Goal: Task Accomplishment & Management: Manage account settings

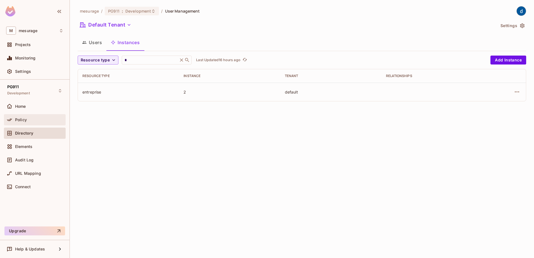
click at [23, 118] on span "Policy" at bounding box center [21, 120] width 12 height 4
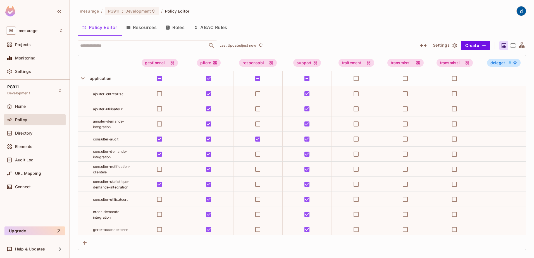
click at [363, 25] on div "Policy Editor Resources Roles ABAC Rules" at bounding box center [302, 27] width 448 height 14
click at [82, 78] on icon "button" at bounding box center [83, 79] width 8 height 8
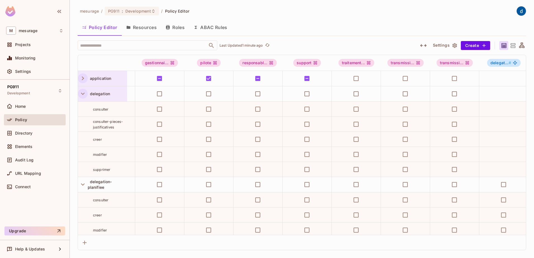
click at [83, 97] on icon "button" at bounding box center [83, 94] width 8 height 8
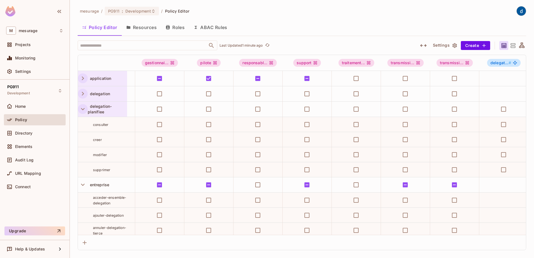
click at [81, 112] on icon "button" at bounding box center [83, 109] width 8 height 8
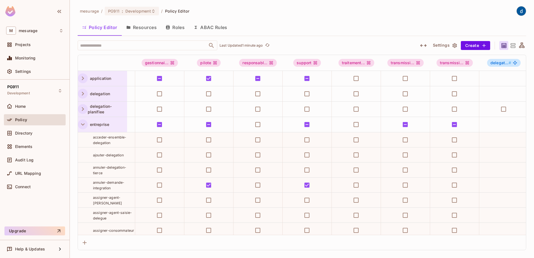
click at [85, 123] on icon "button" at bounding box center [83, 125] width 8 height 8
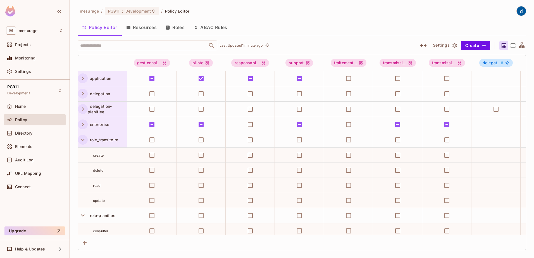
click at [83, 141] on icon "button" at bounding box center [83, 140] width 8 height 8
click at [83, 153] on icon "button" at bounding box center [83, 155] width 8 height 8
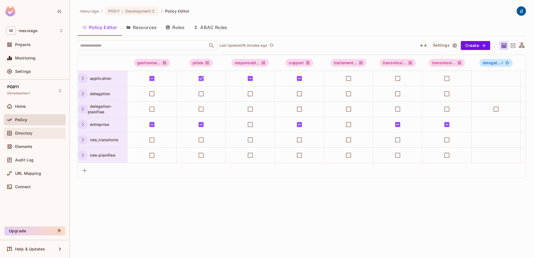
click at [32, 131] on span "Directory" at bounding box center [23, 133] width 17 height 4
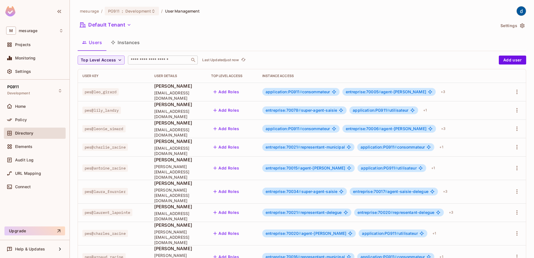
click at [163, 60] on input "text" at bounding box center [159, 60] width 59 height 6
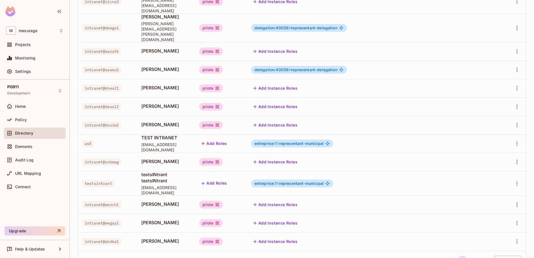
scroll to position [132, 0]
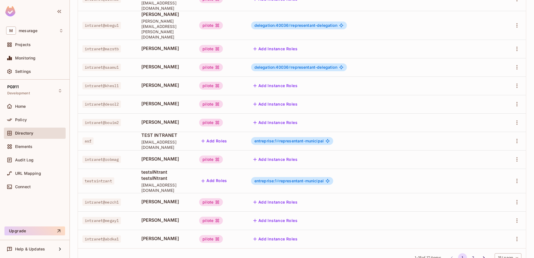
type input "****"
click at [426, 224] on li "2" at bounding box center [473, 257] width 11 height 9
click at [426, 224] on button "2" at bounding box center [473, 257] width 9 height 9
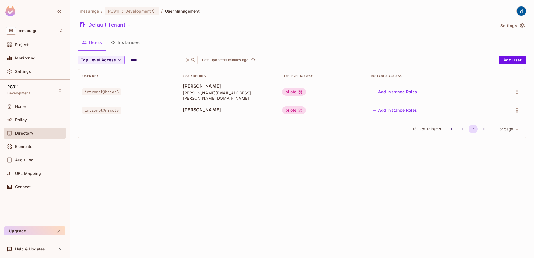
click at [31, 134] on span "Directory" at bounding box center [24, 133] width 18 height 4
click at [25, 122] on span "Policy" at bounding box center [21, 120] width 12 height 4
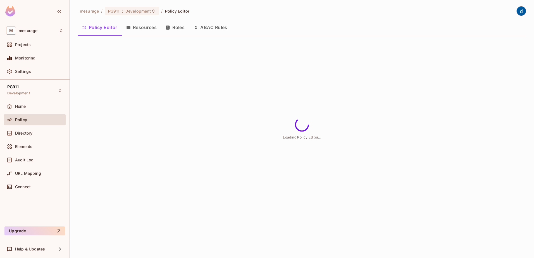
click at [179, 30] on button "Roles" at bounding box center [175, 27] width 28 height 14
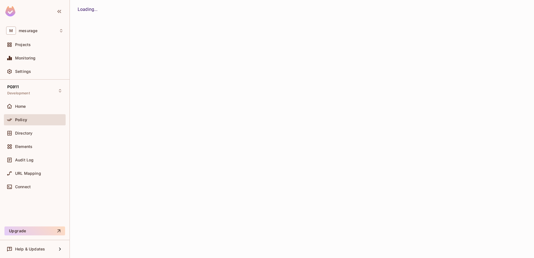
click at [0, 0] on button "Roles" at bounding box center [0, 0] width 0 height 0
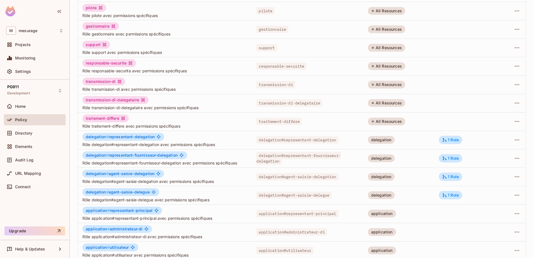
scroll to position [109, 0]
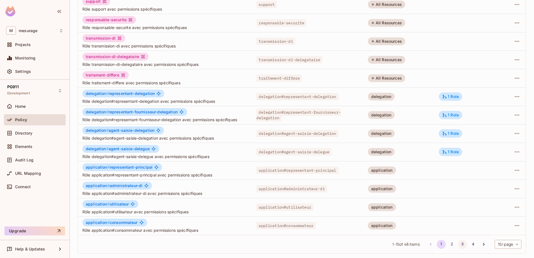
click at [426, 224] on button "3" at bounding box center [462, 244] width 9 height 9
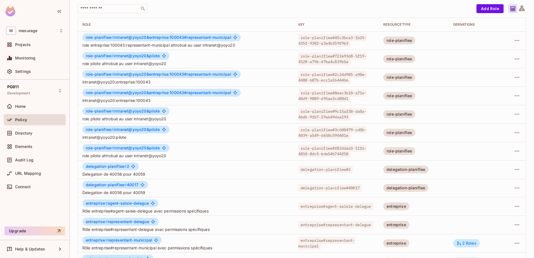
scroll to position [0, 0]
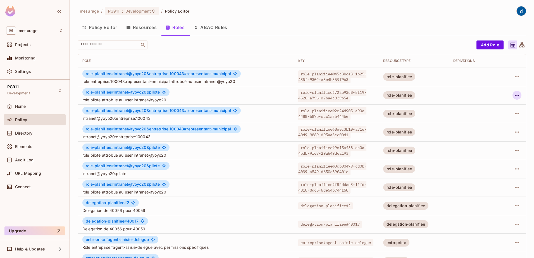
click at [426, 96] on icon "button" at bounding box center [517, 95] width 7 height 7
click at [426, 120] on div "Edit Attributes" at bounding box center [493, 121] width 28 height 6
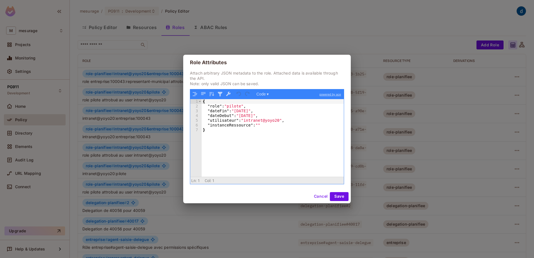
click at [233, 106] on div "{ "role" : "pilote" , "dateFin" : "[DATE]" , "dateDebut" : "[DATE]" , "utilisat…" at bounding box center [273, 142] width 142 height 87
click at [215, 106] on div "{ "role" : "pilote" , "dateFin" : "[DATE]" , "dateDebut" : "[DATE]" , "utilisat…" at bounding box center [273, 142] width 142 height 87
click at [234, 107] on div "{ "role" : "pilote" , "dateFin" : "[DATE]" , "dateDebut" : "[DATE]" , "utilisat…" at bounding box center [273, 142] width 142 height 87
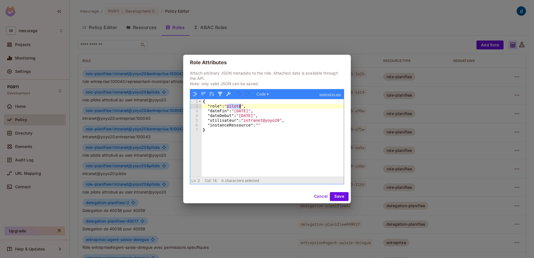
click at [234, 107] on div "{ "role" : "pilote" , "dateFin" : "[DATE]" , "dateDebut" : "[DATE]" , "utilisat…" at bounding box center [273, 142] width 142 height 87
click at [219, 113] on div "{ "role" : "pilote" , "dateFin" : "[DATE]" , "dateDebut" : "[DATE]" , "utilisat…" at bounding box center [273, 142] width 142 height 87
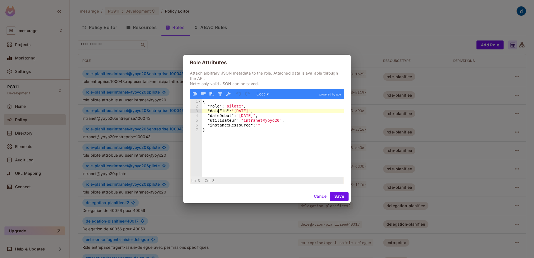
click at [219, 113] on div "{ "role" : "pilote" , "dateFin" : "[DATE]" , "dateDebut" : "[DATE]" , "utilisat…" at bounding box center [273, 142] width 142 height 87
click at [221, 117] on div "{ "role" : "pilote" , "dateFin" : "[DATE]" , "dateDebut" : "[DATE]" , "utilisat…" at bounding box center [273, 142] width 142 height 87
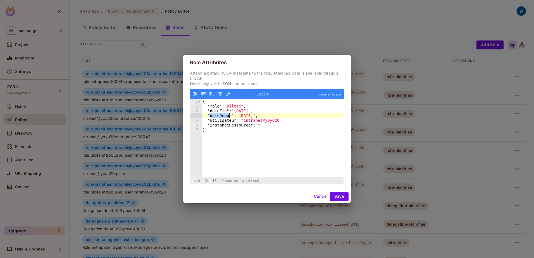
click at [221, 117] on div "{ "role" : "pilote" , "dateFin" : "[DATE]" , "dateDebut" : "[DATE]" , "utilisat…" at bounding box center [273, 142] width 142 height 87
click at [220, 122] on div "{ "role" : "pilote" , "dateFin" : "[DATE]" , "dateDebut" : "[DATE]" , "utilisat…" at bounding box center [273, 142] width 142 height 87
click at [223, 123] on div "{ "role" : "pilote" , "dateFin" : "[DATE]" , "dateDebut" : "[DATE]" , "utilisat…" at bounding box center [273, 137] width 142 height 77
click at [223, 123] on div "{ "role" : "pilote" , "dateFin" : "[DATE]" , "dateDebut" : "[DATE]" , "utilisat…" at bounding box center [273, 142] width 142 height 87
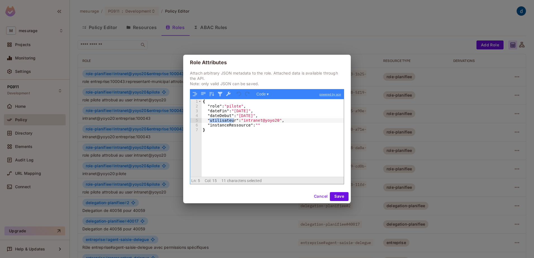
click at [238, 125] on div "{ "role" : "pilote" , "dateFin" : "[DATE]" , "dateDebut" : "[DATE]" , "utilisat…" at bounding box center [273, 142] width 142 height 87
drag, startPoint x: 282, startPoint y: 121, endPoint x: 280, endPoint y: 122, distance: 2.9
click at [282, 121] on div "{ "role" : "pilote" , "dateFin" : "[DATE]" , "dateDebut" : "[DATE]" , "utilisat…" at bounding box center [273, 142] width 142 height 87
click at [274, 120] on div "{ "role" : "pilote" , "dateFin" : "[DATE]" , "dateDebut" : "[DATE]" , "utilisat…" at bounding box center [273, 142] width 142 height 87
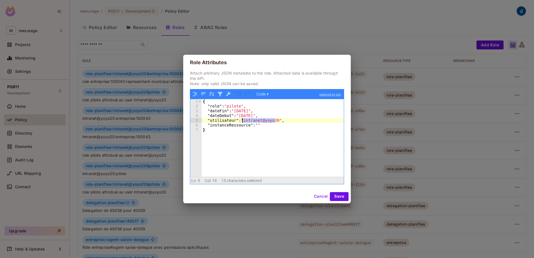
click at [243, 119] on div "{ "role" : "pilote" , "dateFin" : "[DATE]" , "dateDebut" : "[DATE]" , "utilisat…" at bounding box center [273, 142] width 142 height 87
click at [234, 109] on div "{ "role" : "pilote" , "dateFin" : "[DATE]" , "dateDebut" : "[DATE]" , "utilisat…" at bounding box center [273, 142] width 142 height 87
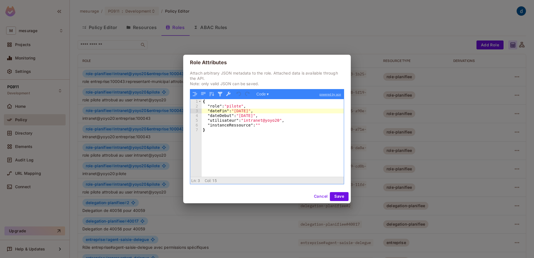
click at [254, 111] on div "{ "role" : "pilote" , "dateFin" : "[DATE]" , "dateDebut" : "[DATE]" , "utilisat…" at bounding box center [273, 142] width 142 height 87
click at [255, 111] on div "{ "role" : "pilote" , "dateFin" : "[DATE]" , "dateDebut" : "[DATE]" , "utilisat…" at bounding box center [273, 142] width 142 height 87
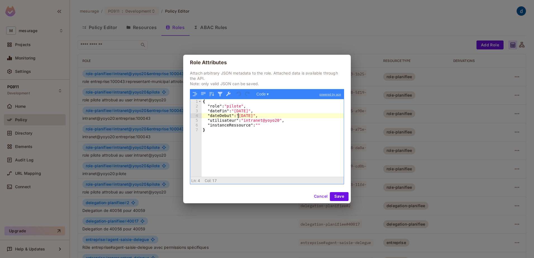
click at [238, 114] on div "{ "role" : "pilote" , "dateFin" : "[DATE]" , "dateDebut" : "[DATE]" , "utilisat…" at bounding box center [273, 142] width 142 height 87
click at [260, 114] on div "{ "role" : "pilote" , "dateFin" : "[DATE]" , "dateDebut" : "[DATE]" , "utilisat…" at bounding box center [273, 142] width 142 height 87
click at [315, 144] on div "{ "role" : "pilote" , "dateFin" : "[DATE]" , "dateDebut" : "[DATE]" , "utilisat…" at bounding box center [273, 142] width 142 height 87
click at [164, 108] on div "Role Attributes Attach arbitrary JSON metadata to the role. Attached data is av…" at bounding box center [267, 129] width 534 height 258
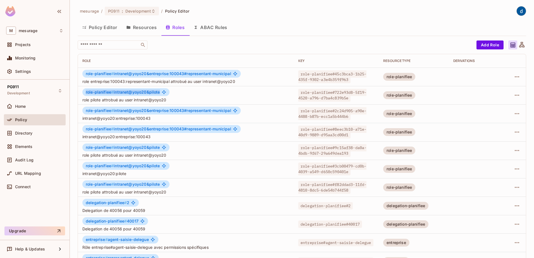
drag, startPoint x: 160, startPoint y: 91, endPoint x: 85, endPoint y: 90, distance: 74.3
click at [85, 90] on div "role-planifiee # intranet@yoyo20&pilote" at bounding box center [125, 92] width 87 height 8
copy span "role-planifiee # intranet@yoyo20&pilote"
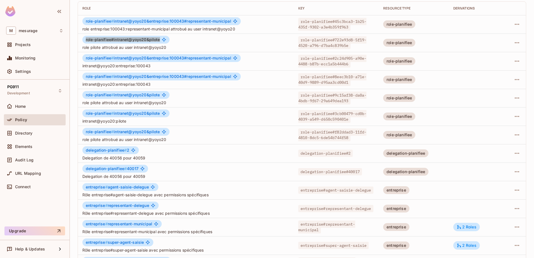
scroll to position [109, 0]
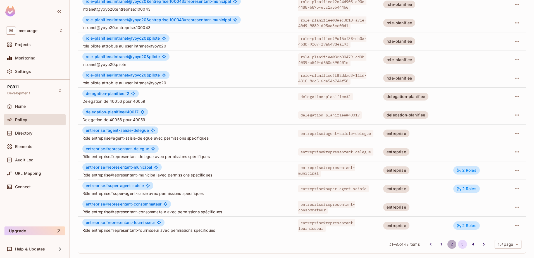
click at [426, 224] on button "2" at bounding box center [451, 244] width 9 height 9
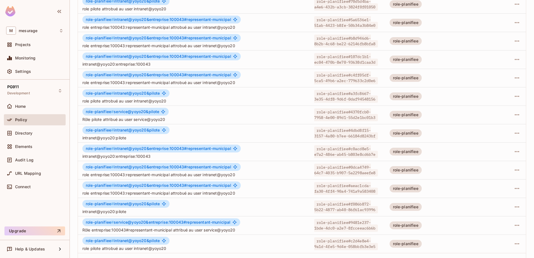
scroll to position [81, 0]
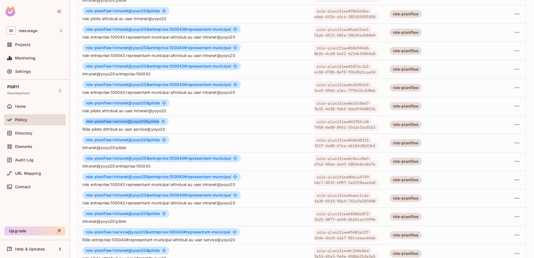
drag, startPoint x: 158, startPoint y: 120, endPoint x: 84, endPoint y: 122, distance: 74.0
click at [84, 122] on div "role-planifiee # service@yoyo20&pilote" at bounding box center [125, 122] width 86 height 8
copy span "role-planifiee # service@yoyo20&pilote"
drag, startPoint x: 168, startPoint y: 129, endPoint x: 78, endPoint y: 127, distance: 89.4
click at [78, 127] on td "role-planifiee # service@yoyo20&pilote Rôle pilote attribué au user service@yoy…" at bounding box center [194, 124] width 232 height 18
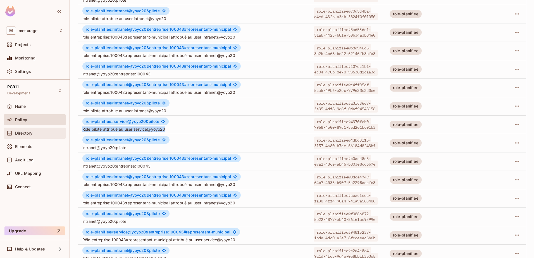
copy span "Rôle pilote attribué au user service@yoyo20"
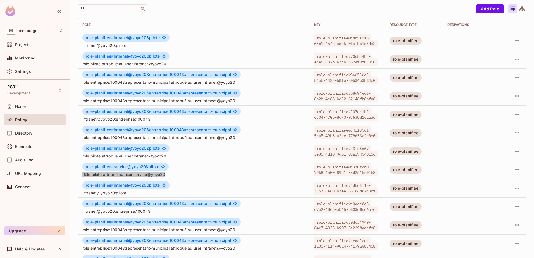
scroll to position [0, 0]
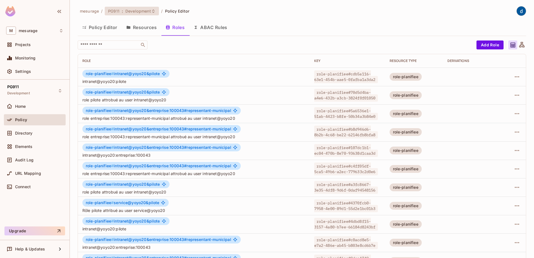
click at [134, 12] on span "Development" at bounding box center [138, 10] width 26 height 5
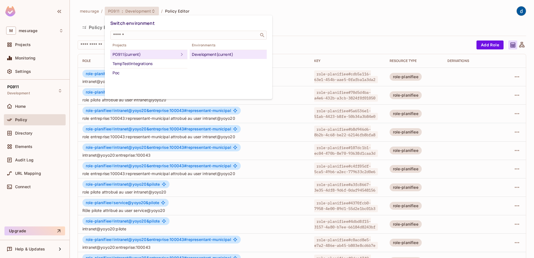
click at [247, 142] on div at bounding box center [267, 129] width 534 height 258
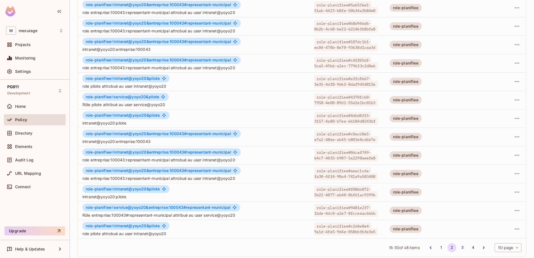
scroll to position [109, 0]
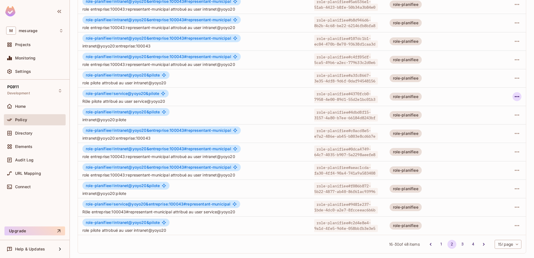
click at [426, 95] on icon "button" at bounding box center [517, 96] width 7 height 7
click at [426, 119] on div "Edit Attributes" at bounding box center [493, 122] width 28 height 6
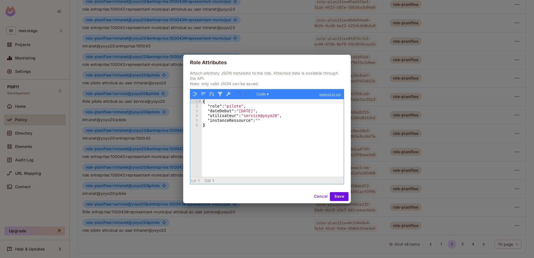
click at [260, 111] on div "{ "role" : "pilote" , "dateDebut" : "[DATE]" , "utilisateur" : "service@yoyo20"…" at bounding box center [273, 142] width 142 height 87
click at [238, 109] on div "{ "role" : "pilote" , "dateDebut" : "[DATE]" , "utilisateur" : "service@yoyo20"…" at bounding box center [273, 142] width 142 height 87
click at [238, 111] on div "{ "role" : "pilote" , "dateDebut" : "[DATE]" , "utilisateur" : "service@yoyo20"…" at bounding box center [273, 137] width 142 height 77
